Goal: Transaction & Acquisition: Obtain resource

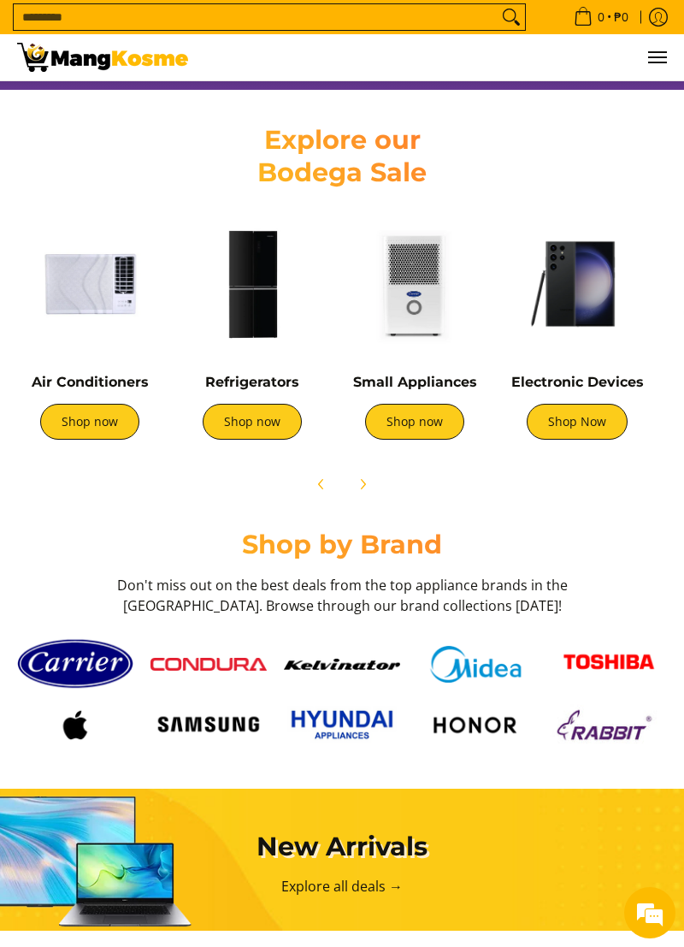
scroll to position [748, 0]
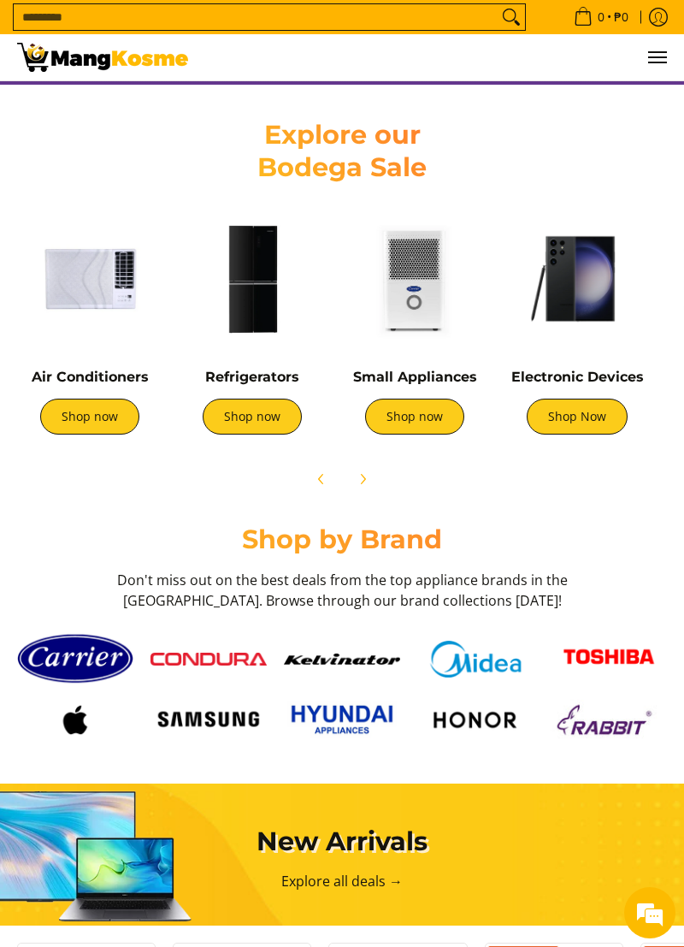
click at [218, 665] on img at bounding box center [209, 659] width 116 height 13
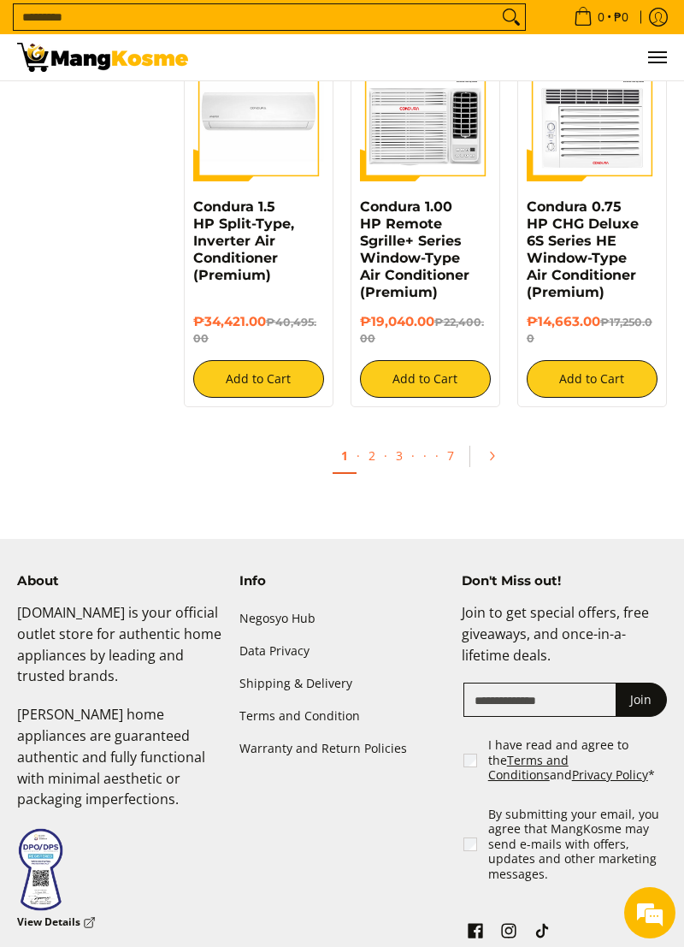
scroll to position [3061, 0]
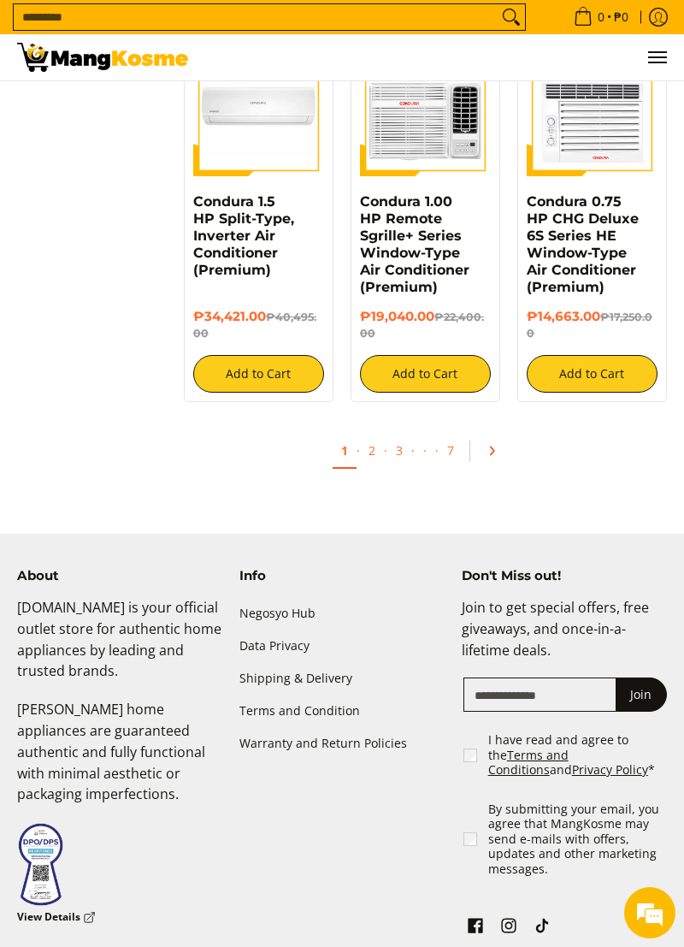
click at [494, 437] on link "Pagination" at bounding box center [497, 450] width 41 height 29
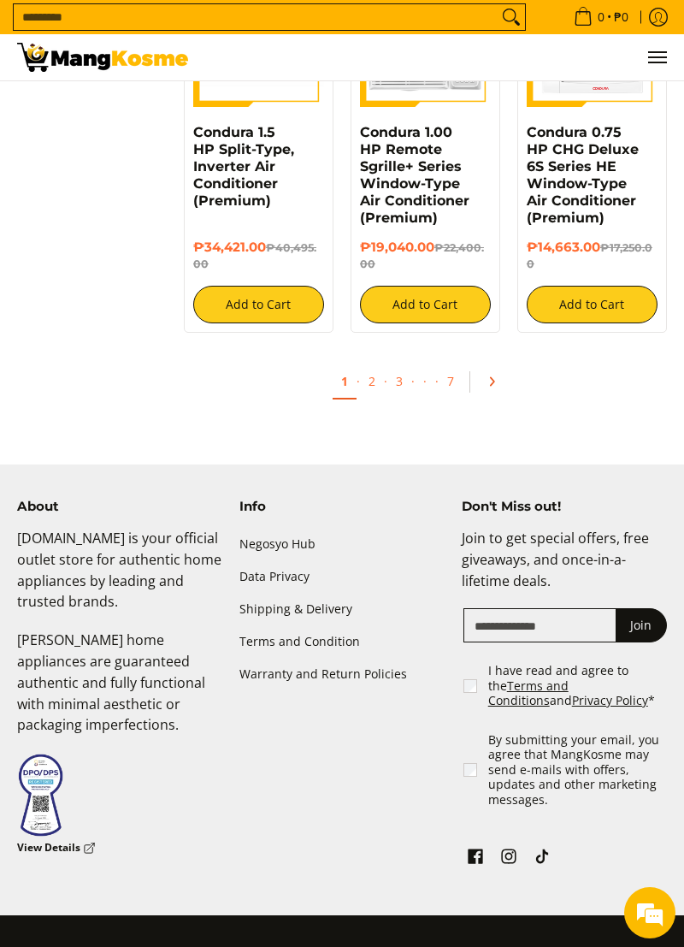
scroll to position [3143, 0]
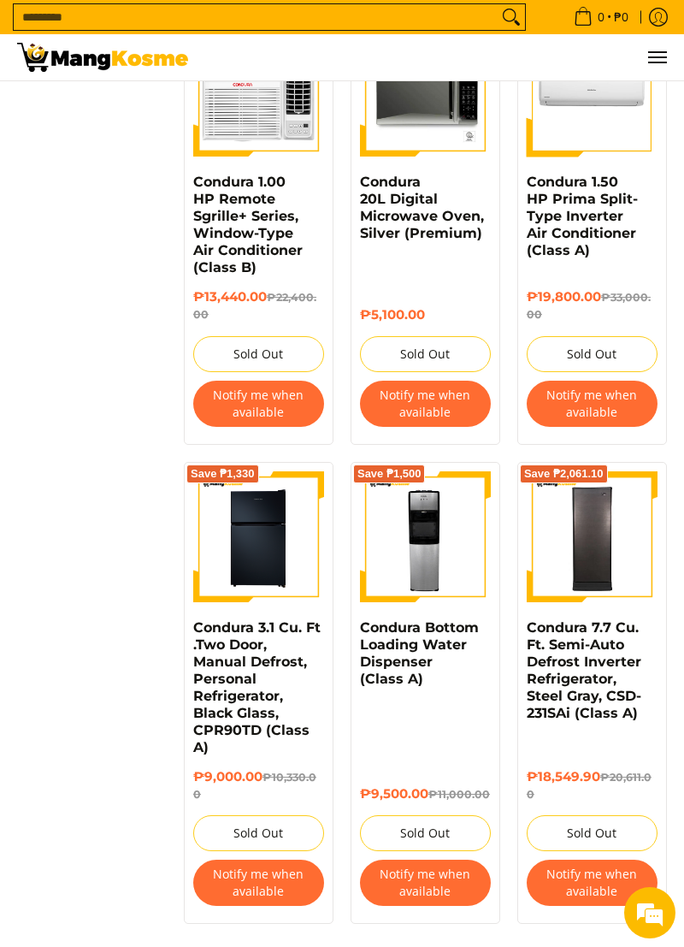
scroll to position [2824, 0]
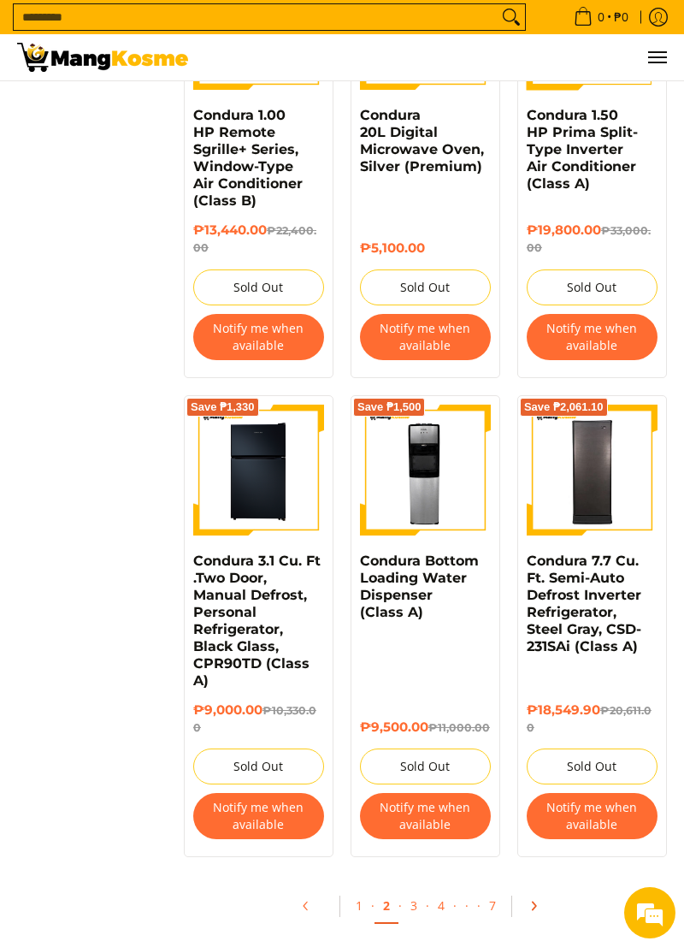
click at [532, 903] on icon "Pagination" at bounding box center [534, 906] width 12 height 12
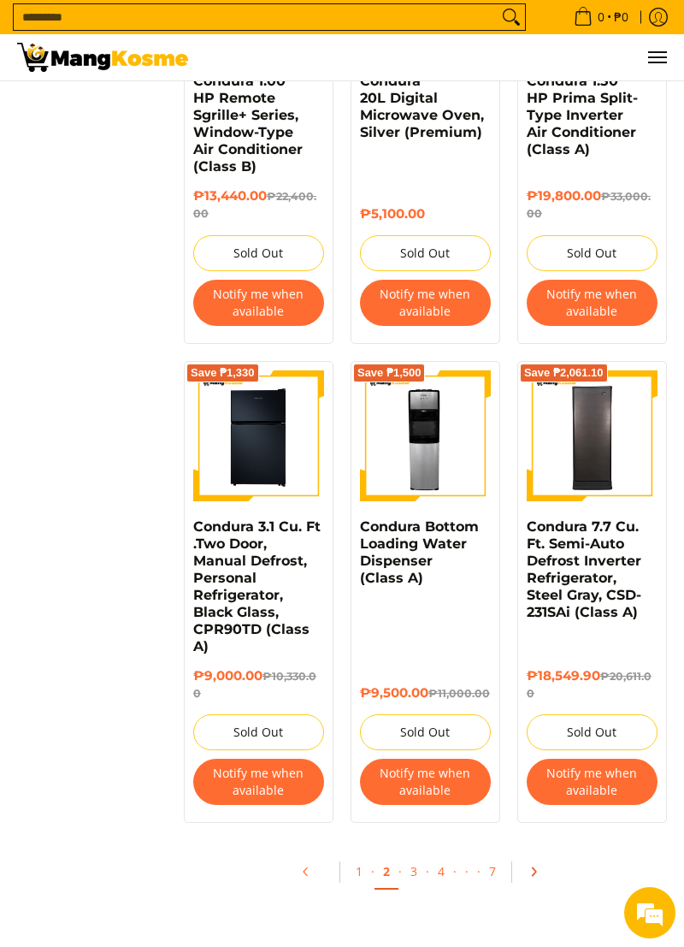
scroll to position [2907, 0]
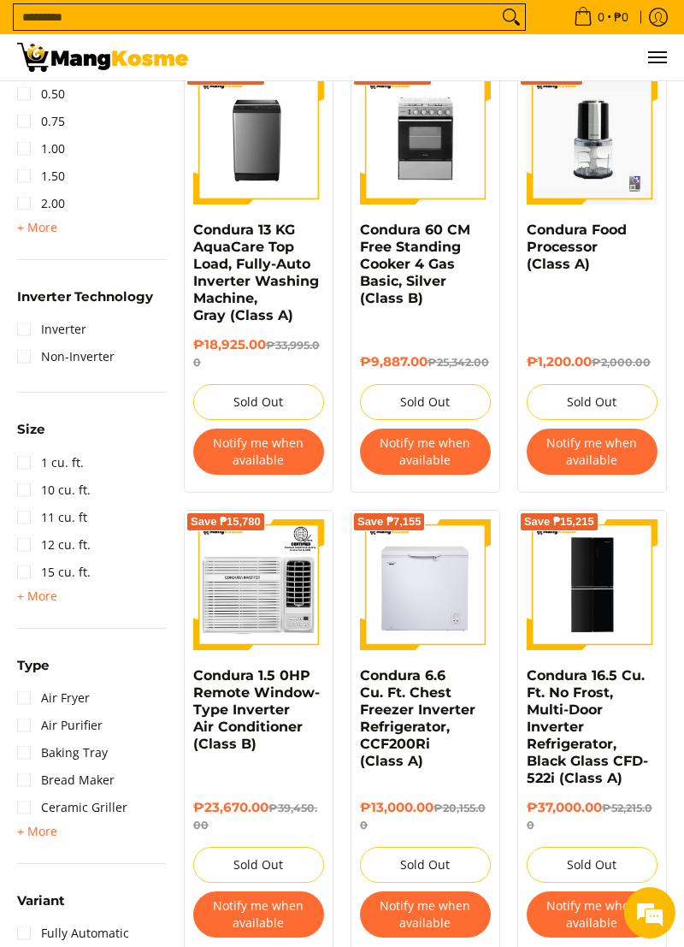
scroll to position [1059, 0]
click at [23, 334] on link "Inverter" at bounding box center [51, 329] width 69 height 27
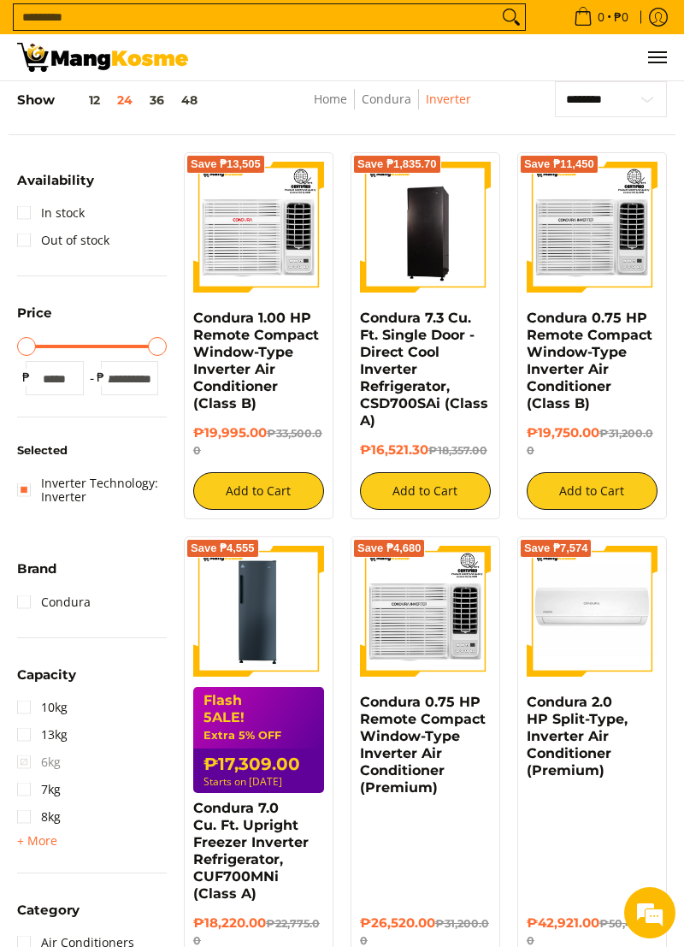
scroll to position [88, 0]
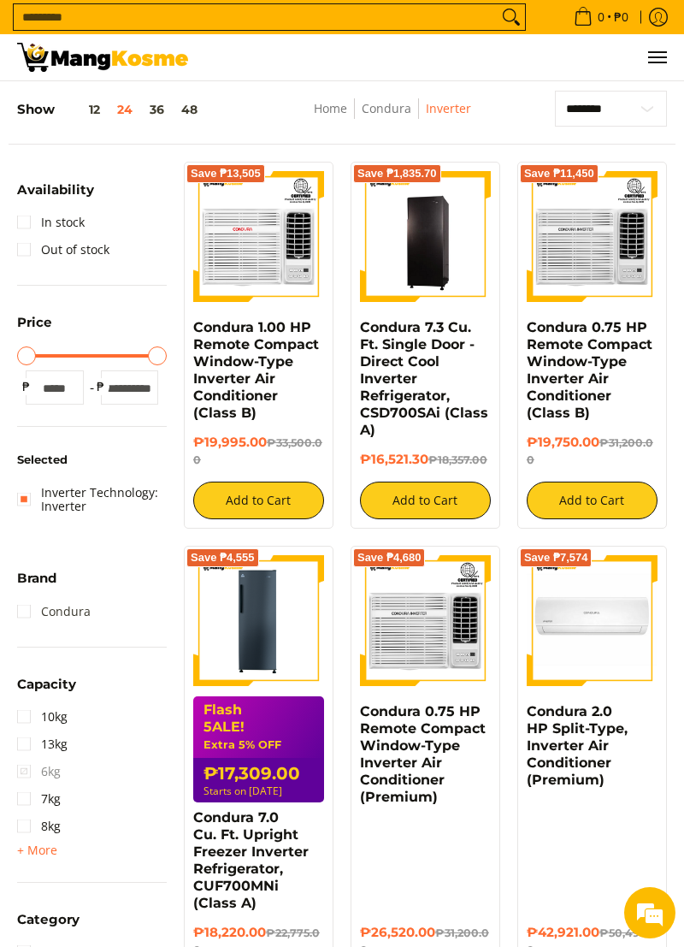
click at [22, 615] on link "Condura" at bounding box center [54, 611] width 74 height 27
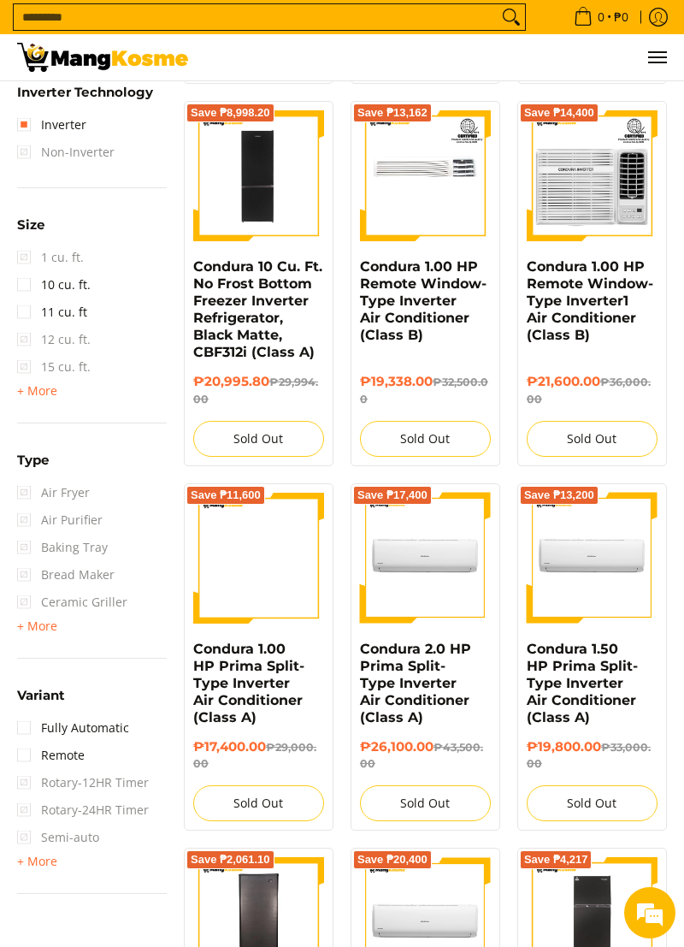
scroll to position [1412, 0]
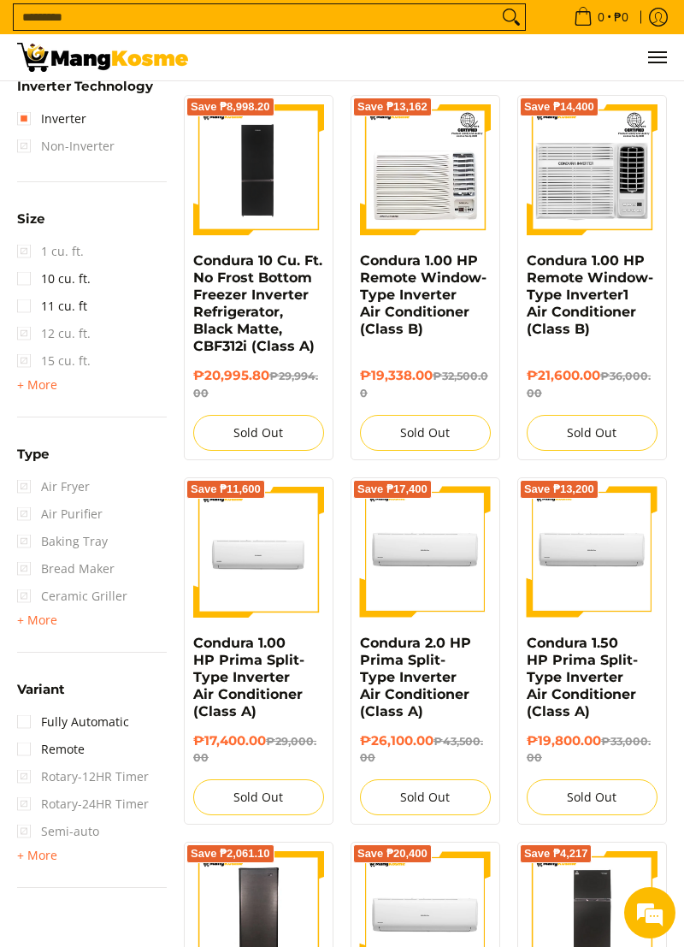
click at [29, 622] on span "+ More" at bounding box center [37, 620] width 40 height 14
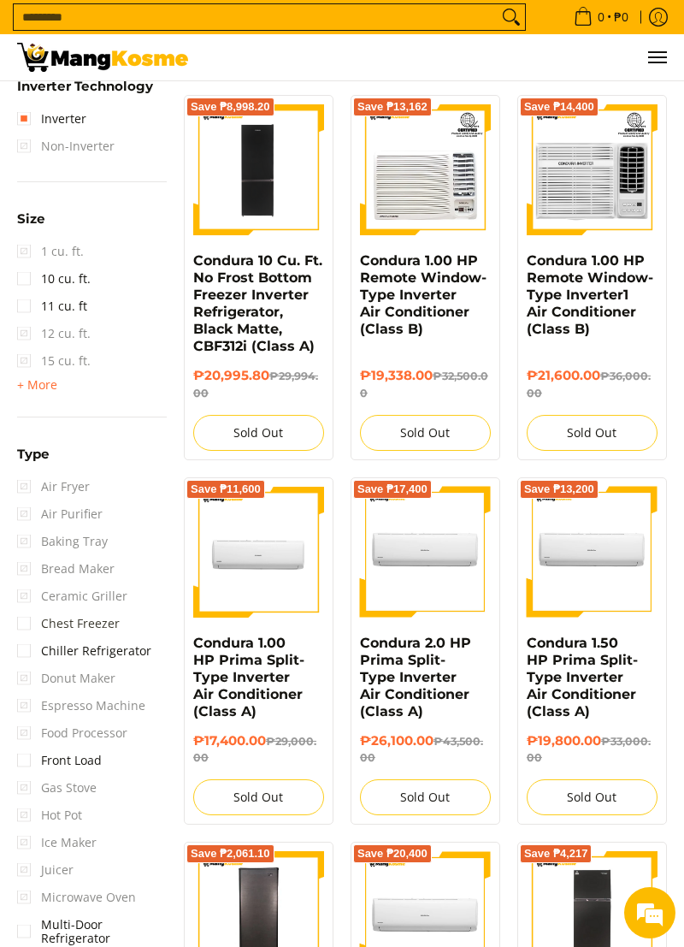
click at [19, 620] on link "Chest Freezer" at bounding box center [68, 623] width 103 height 27
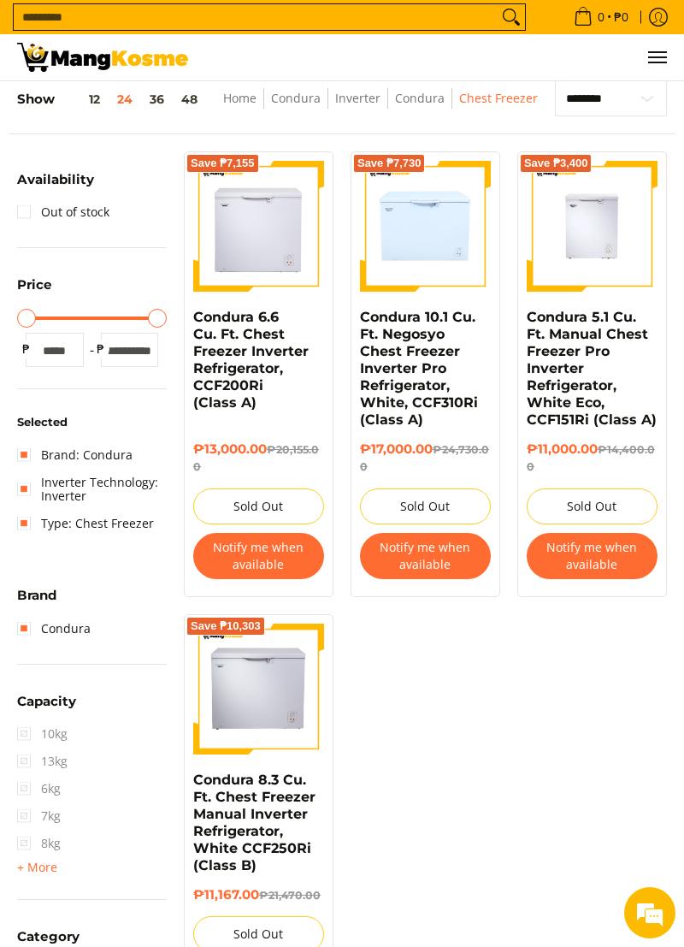
scroll to position [98, 0]
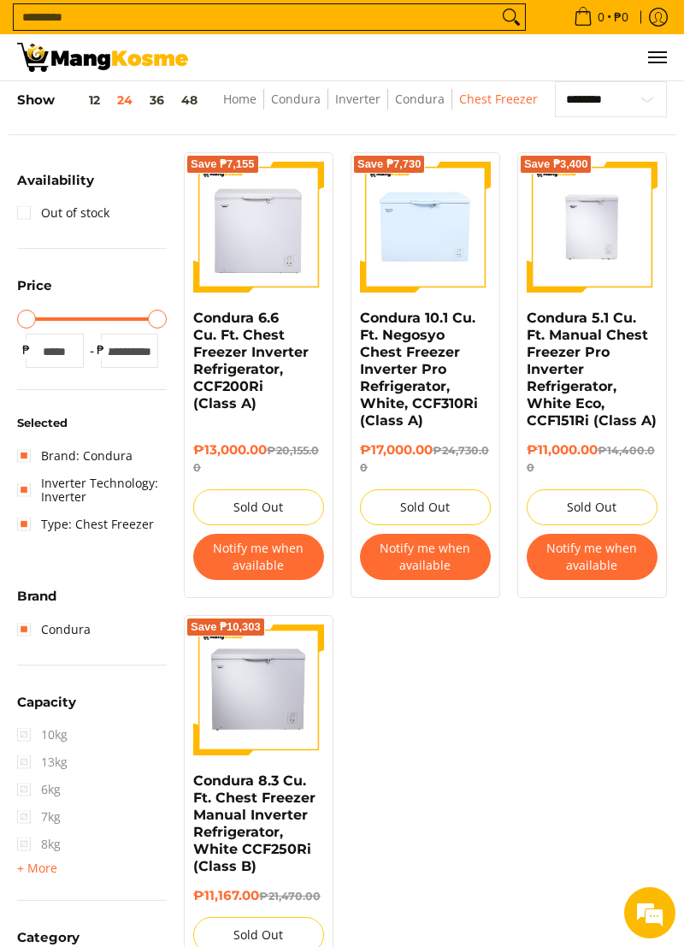
click at [607, 559] on button "Notify me when available" at bounding box center [592, 557] width 131 height 46
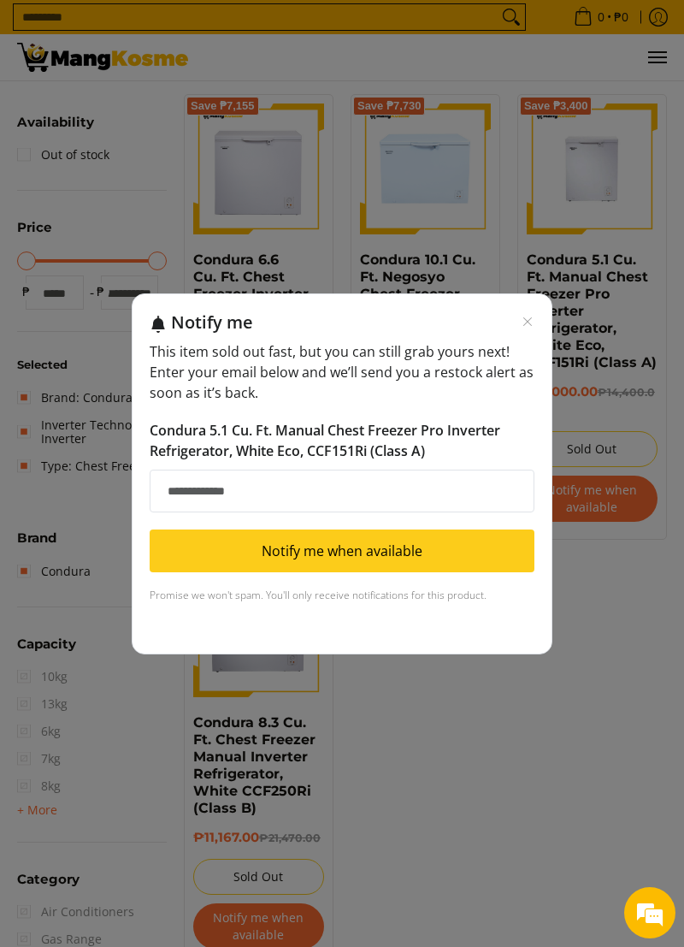
scroll to position [169, 0]
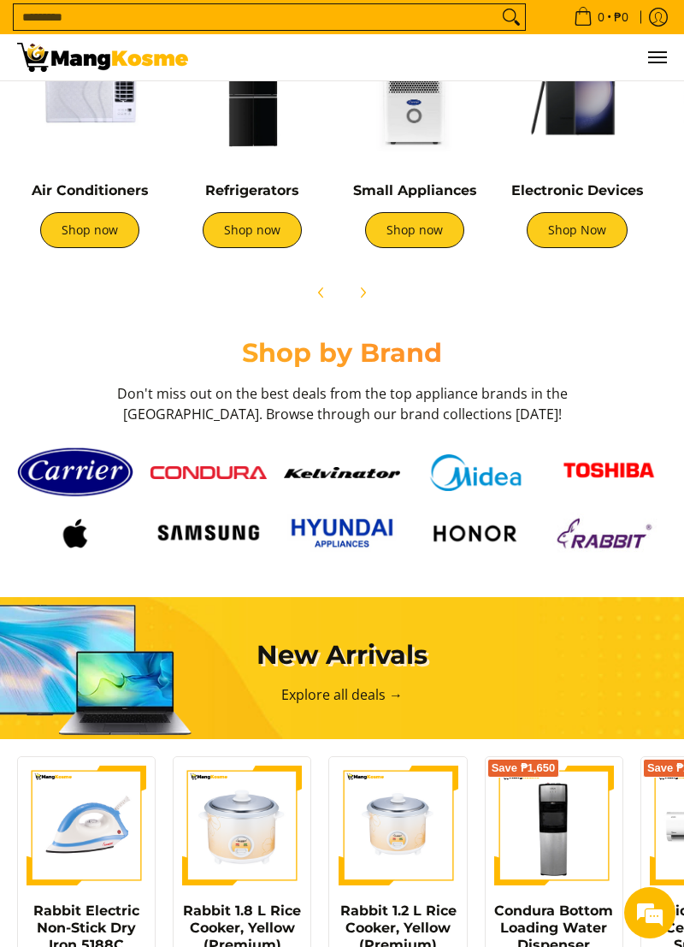
scroll to position [934, 0]
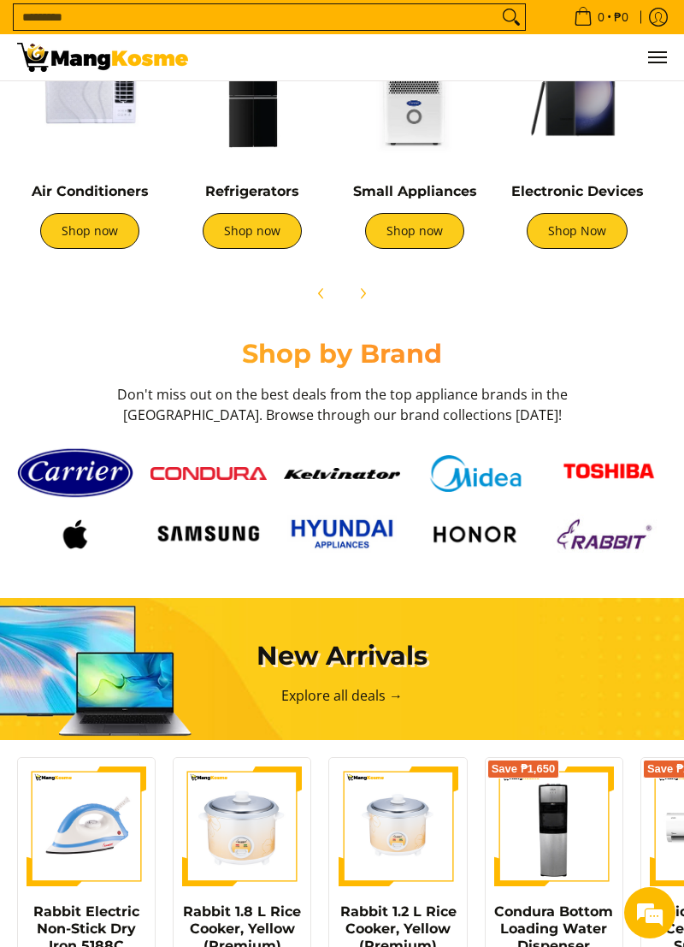
click at [208, 476] on img at bounding box center [209, 473] width 116 height 13
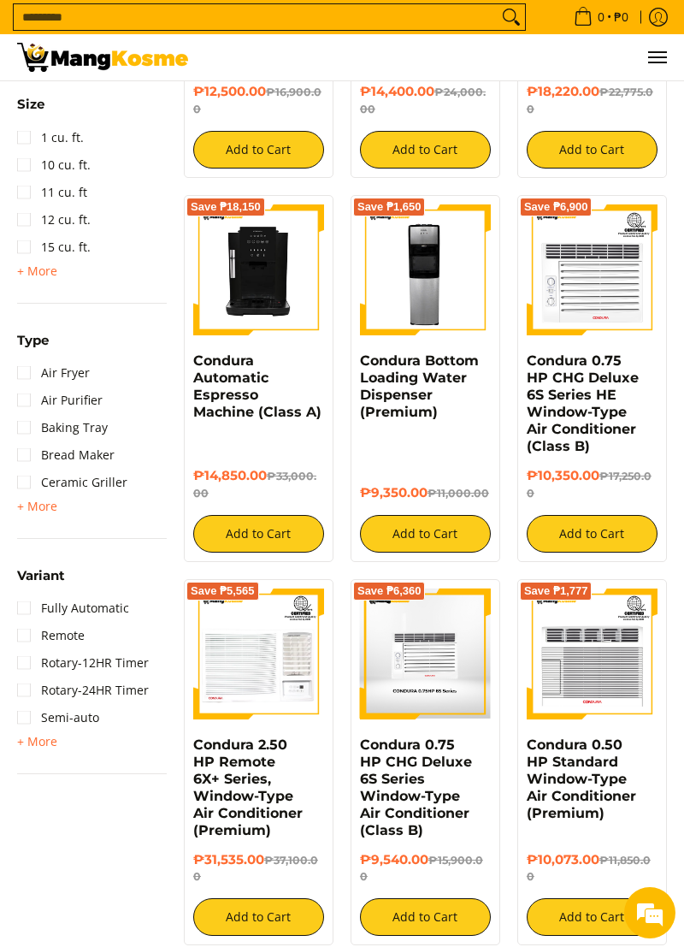
scroll to position [1384, 0]
click at [33, 507] on span "+ More" at bounding box center [37, 507] width 40 height 14
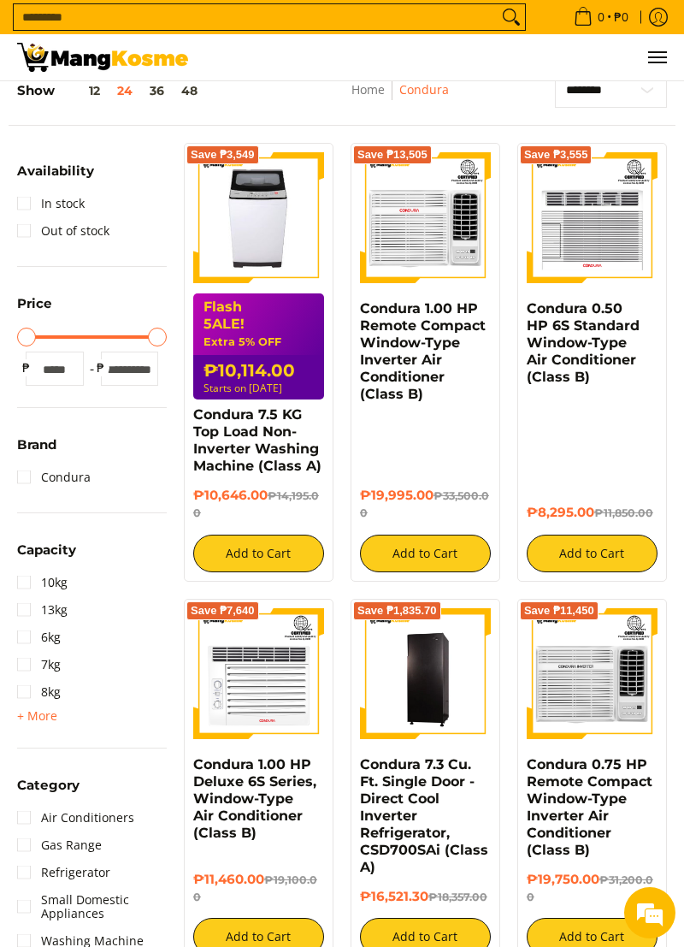
scroll to position [0, 0]
